Goal: Task Accomplishment & Management: Manage account settings

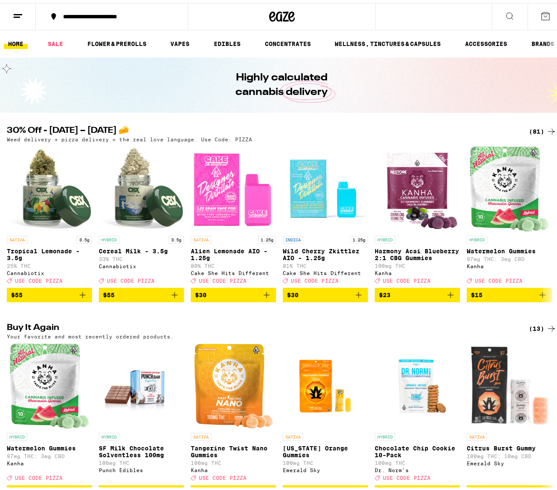
click at [14, 11] on line at bounding box center [18, 11] width 9 height 0
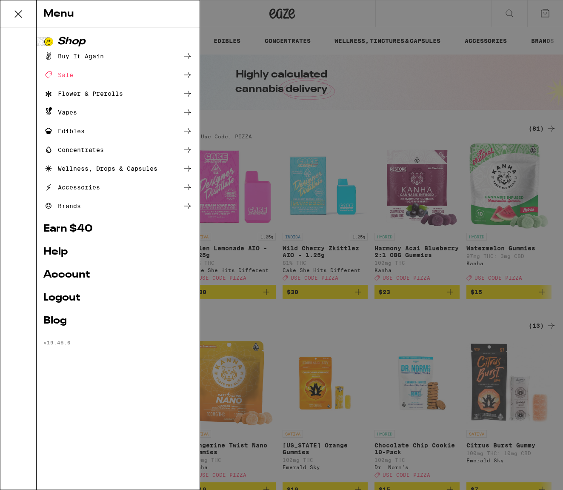
click at [64, 296] on link "Logout" at bounding box center [117, 298] width 149 height 10
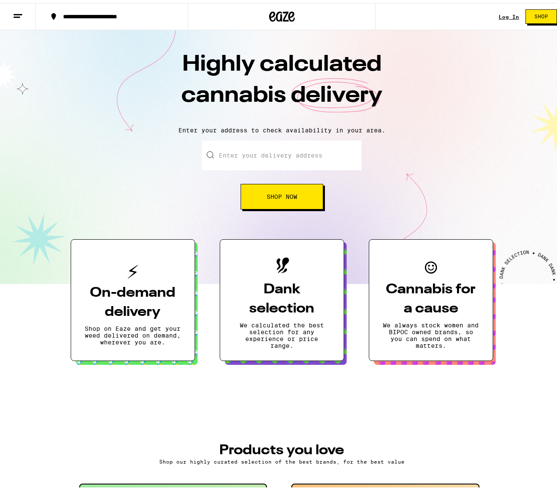
click at [506, 12] on div "Log In" at bounding box center [508, 14] width 20 height 6
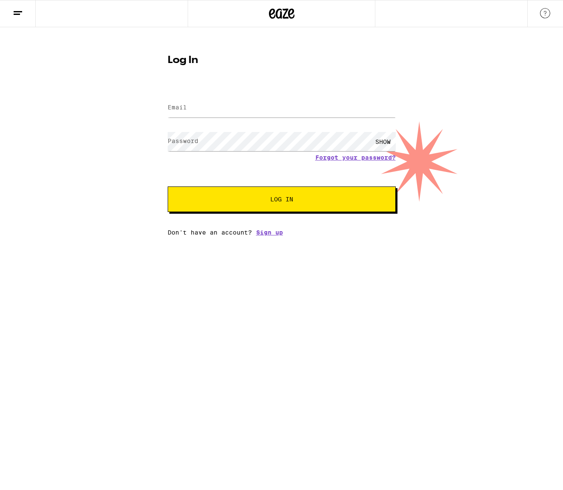
click at [266, 119] on div at bounding box center [282, 107] width 228 height 25
click at [265, 106] on input "Email" at bounding box center [282, 107] width 228 height 19
type input "[PERSON_NAME][EMAIL_ADDRESS][PERSON_NAME][DOMAIN_NAME]"
click at [271, 191] on button "Log In" at bounding box center [282, 199] width 228 height 26
